Goal: Navigation & Orientation: Find specific page/section

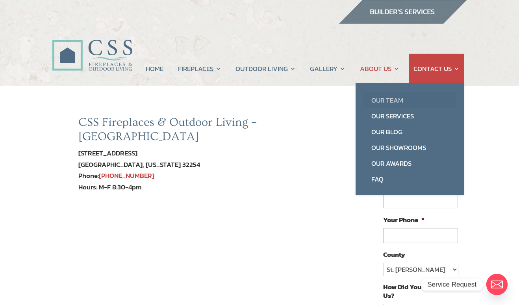
click at [391, 101] on link "Our Team" at bounding box center [410, 100] width 93 height 16
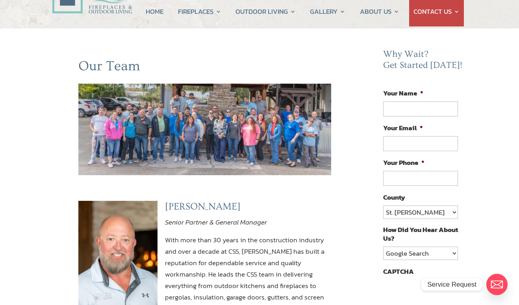
scroll to position [36, 0]
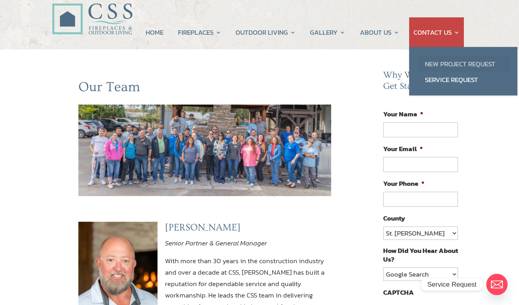
click at [440, 66] on link "New Project Request" at bounding box center [463, 64] width 93 height 16
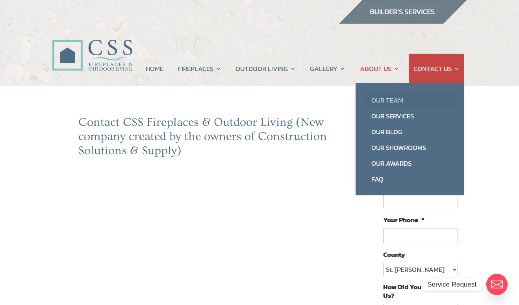
click at [379, 101] on link "Our Team" at bounding box center [410, 100] width 93 height 16
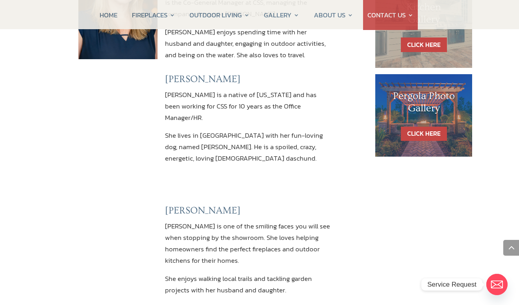
scroll to position [533, 0]
